Goal: Information Seeking & Learning: Learn about a topic

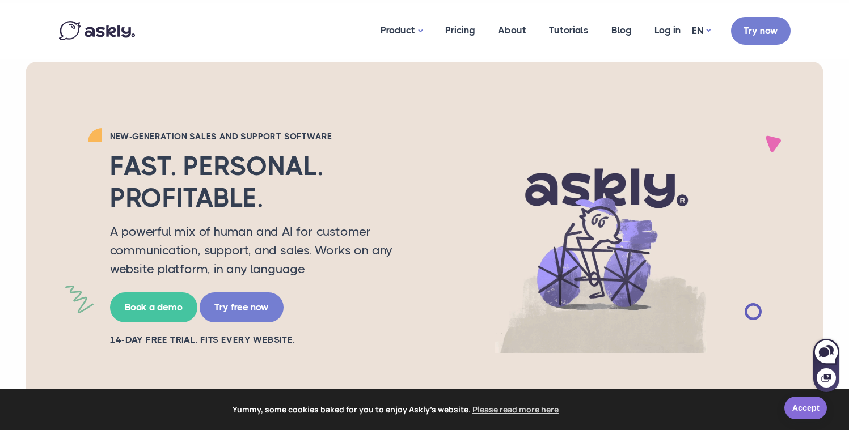
click at [801, 411] on link "Accept" at bounding box center [805, 408] width 43 height 23
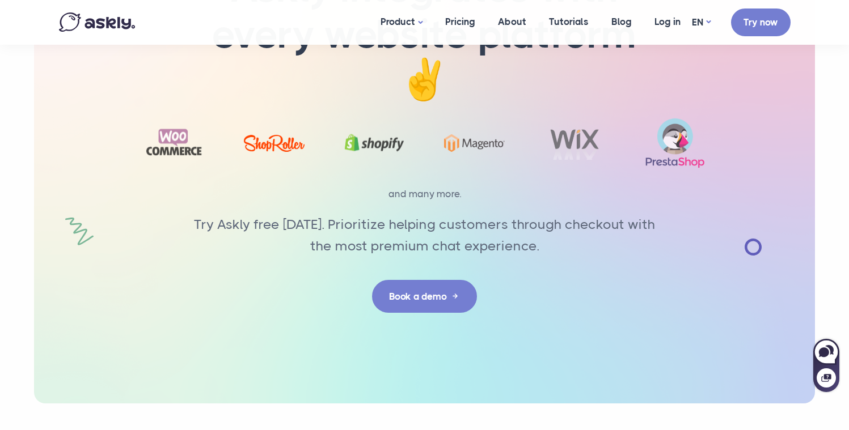
scroll to position [3640, 0]
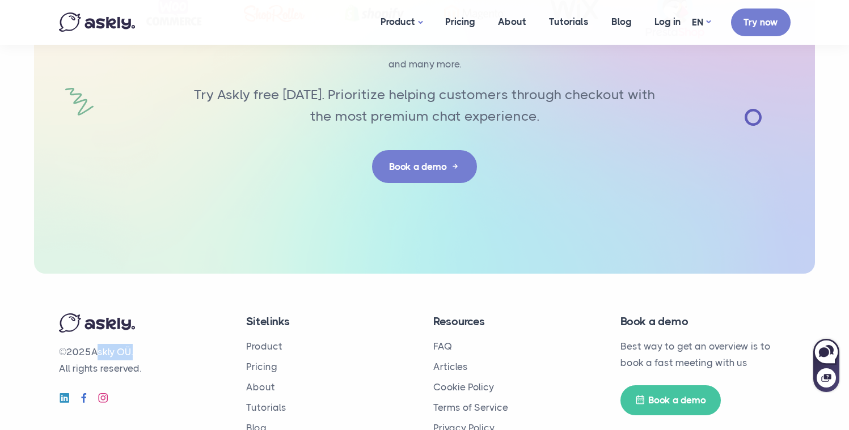
drag, startPoint x: 134, startPoint y: 302, endPoint x: 96, endPoint y: 301, distance: 37.4
click at [96, 344] on p "© 2025 Askly OÜ. All rights reserved." at bounding box center [144, 360] width 170 height 33
copy p "Askly OÜ"
click at [269, 361] on link "Pricing" at bounding box center [261, 366] width 31 height 11
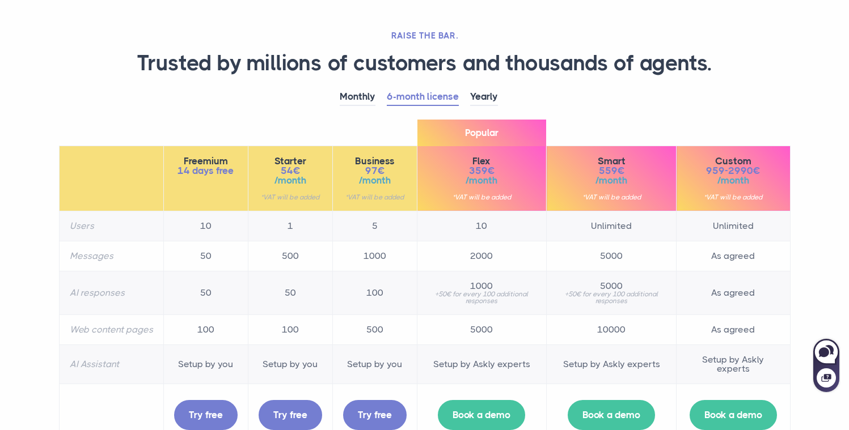
scroll to position [77, 0]
